Goal: Information Seeking & Learning: Get advice/opinions

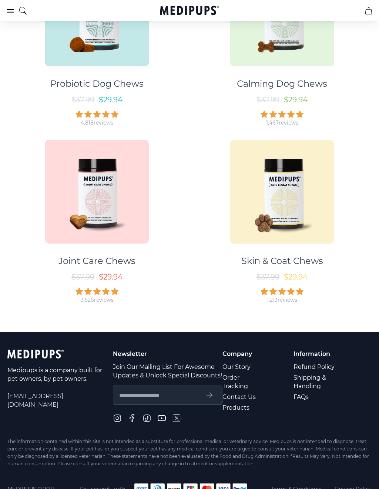
scroll to position [235, 0]
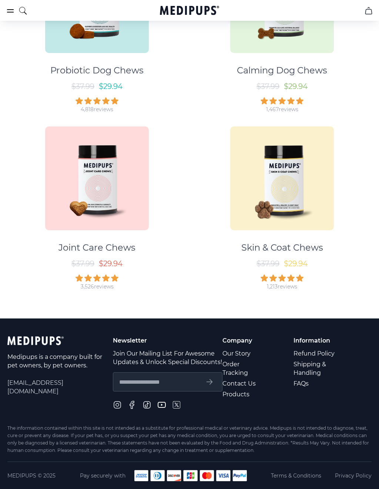
click at [245, 379] on link "Contact Us" at bounding box center [245, 383] width 44 height 11
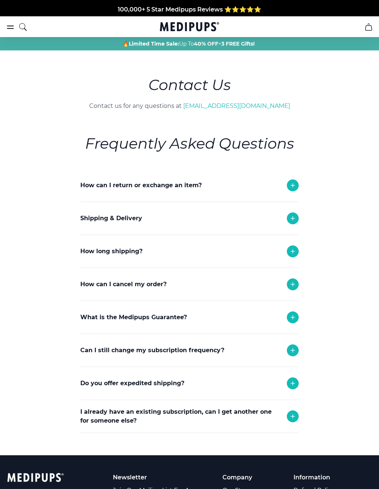
click at [297, 288] on icon at bounding box center [293, 284] width 9 height 9
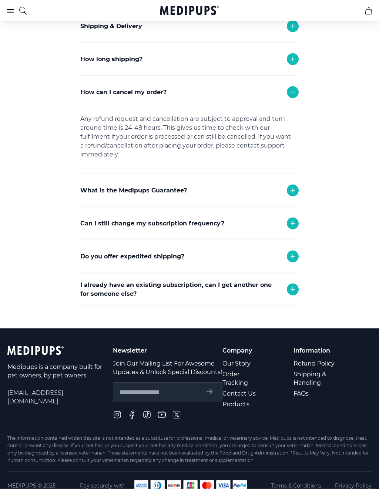
scroll to position [197, 0]
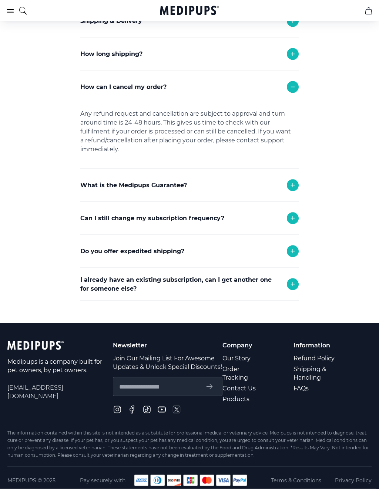
click at [298, 276] on div "I already have an existing subscription, can I get another one for someone else?" at bounding box center [189, 284] width 219 height 33
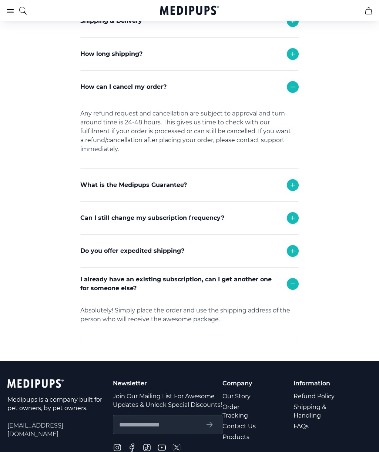
click at [298, 222] on div "Can I still change my subscription frequency?" at bounding box center [189, 218] width 219 height 33
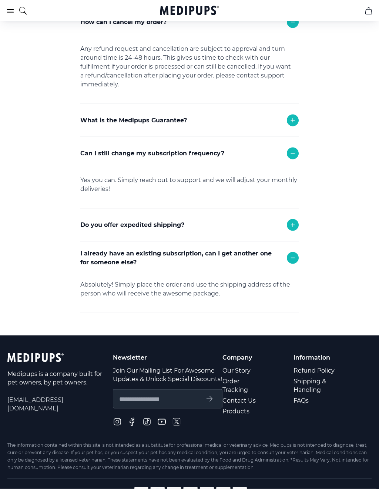
scroll to position [262, 0]
click at [70, 396] on span "[EMAIL_ADDRESS][DOMAIN_NAME]" at bounding box center [60, 403] width 106 height 17
click at [45, 394] on div "Medipups is a company built for pet owners, by pet owners. [EMAIL_ADDRESS][DOMA…" at bounding box center [60, 390] width 106 height 74
click at [56, 401] on span "[EMAIL_ADDRESS][DOMAIN_NAME]" at bounding box center [60, 403] width 106 height 17
click at [69, 399] on span "[EMAIL_ADDRESS][DOMAIN_NAME]" at bounding box center [60, 403] width 106 height 17
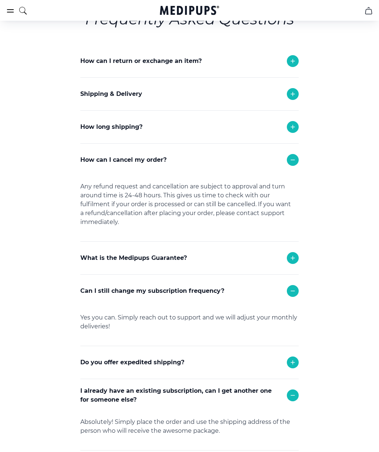
scroll to position [124, 0]
click at [295, 263] on icon at bounding box center [293, 258] width 9 height 9
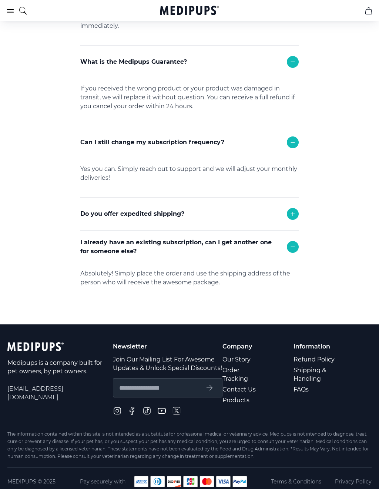
scroll to position [326, 0]
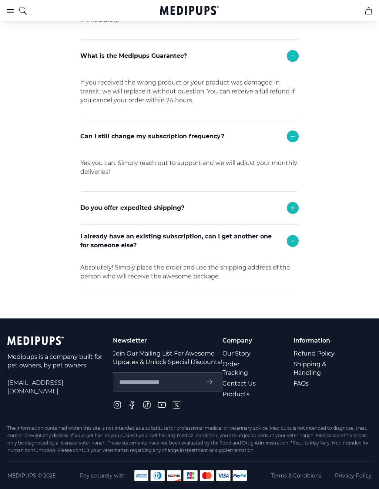
click at [57, 389] on div "Medipups is a company built for pet owners, by pet owners. [EMAIL_ADDRESS][DOMA…" at bounding box center [60, 373] width 106 height 74
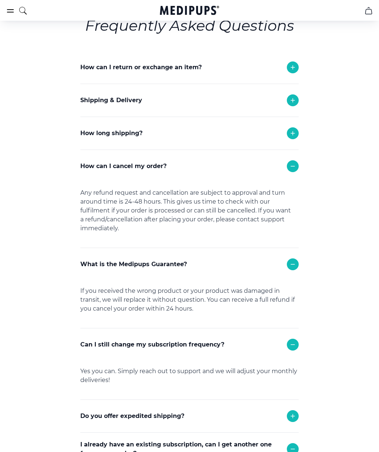
scroll to position [116, 0]
